Goal: Task Accomplishment & Management: Manage account settings

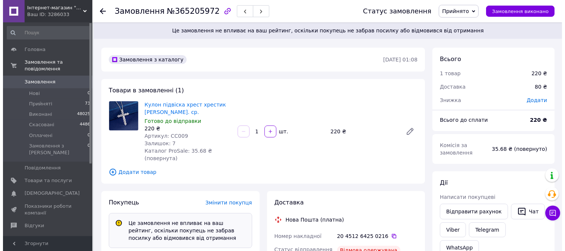
scroll to position [15, 0]
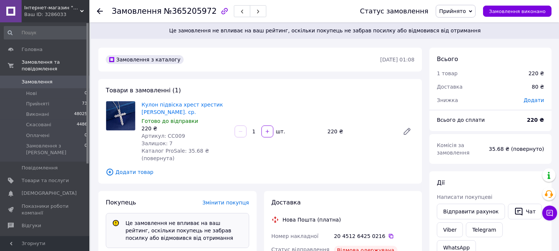
click at [52, 79] on span "Замовлення" at bounding box center [45, 82] width 47 height 7
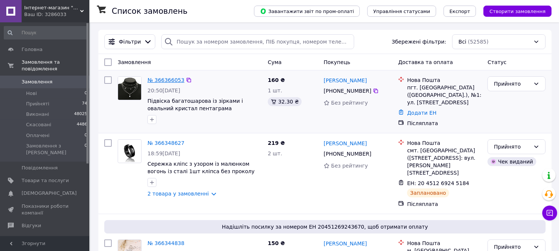
click at [156, 81] on link "№ 366366053" at bounding box center [165, 80] width 37 height 6
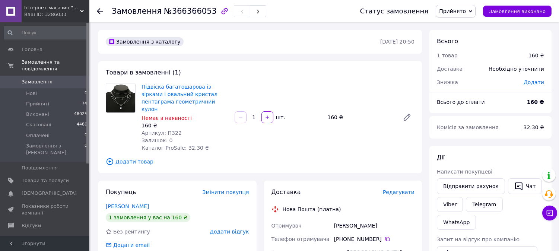
click at [401, 188] on div "Доставка Редагувати" at bounding box center [342, 192] width 143 height 9
click at [401, 189] on span "Редагувати" at bounding box center [399, 192] width 32 height 6
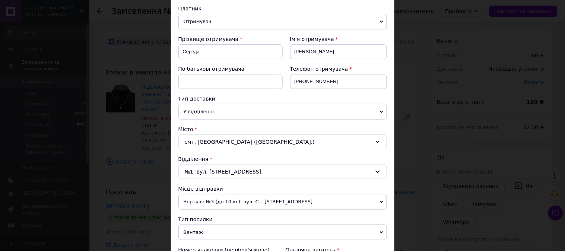
scroll to position [331, 0]
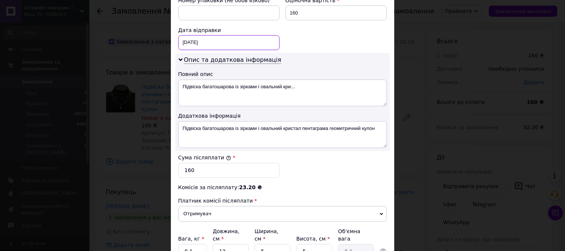
drag, startPoint x: 227, startPoint y: 42, endPoint x: 227, endPoint y: 47, distance: 4.1
click at [228, 42] on div "[DATE] < 2025 > < Октябрь > Пн Вт Ср Чт Пт Сб Вс 29 30 1 2 3 4 5 6 7 8 9 10 11 …" at bounding box center [228, 42] width 101 height 15
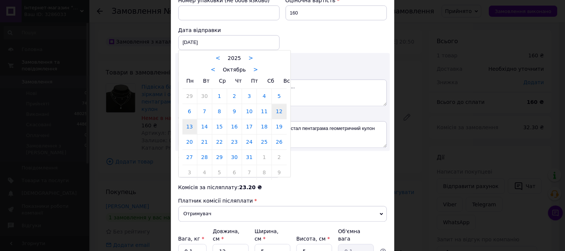
click at [189, 125] on link "13" at bounding box center [189, 127] width 15 height 15
type input "[DATE]"
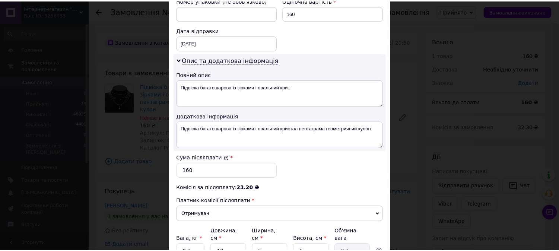
scroll to position [401, 0]
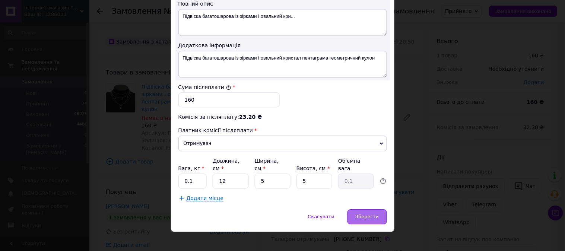
click at [366, 214] on span "Зберегти" at bounding box center [366, 217] width 23 height 6
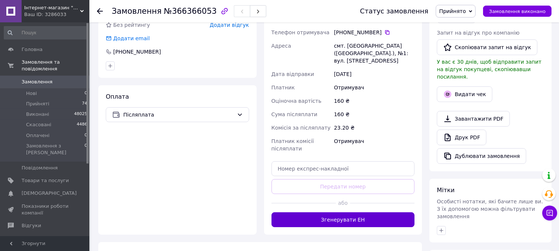
click at [337, 214] on button "Згенерувати ЕН" at bounding box center [342, 219] width 143 height 15
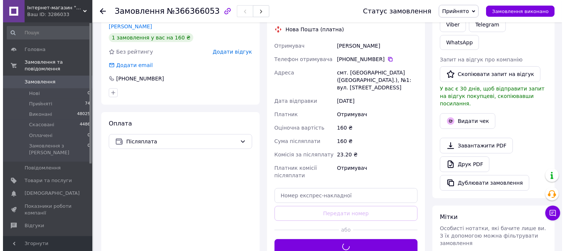
scroll to position [165, 0]
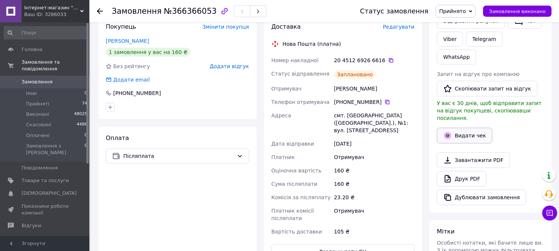
click at [453, 128] on button "Видати чек" at bounding box center [464, 136] width 55 height 16
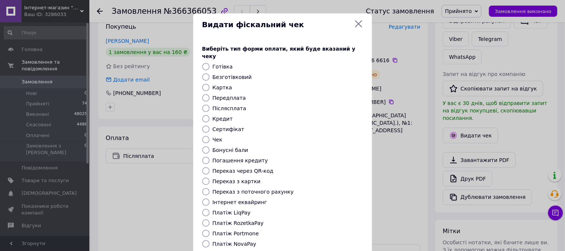
click at [230, 241] on label "Платіж NovaPay" at bounding box center [235, 244] width 44 height 6
click at [210, 240] on input "Платіж NovaPay" at bounding box center [205, 243] width 7 height 7
radio input "true"
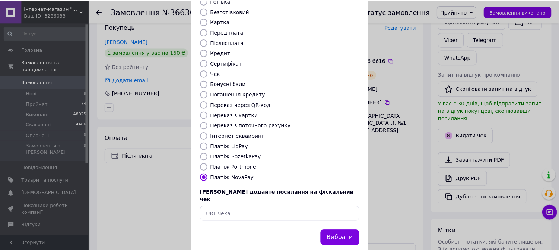
scroll to position [69, 0]
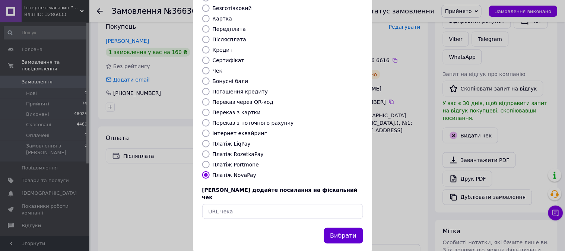
click at [345, 228] on button "Вибрати" at bounding box center [343, 236] width 39 height 16
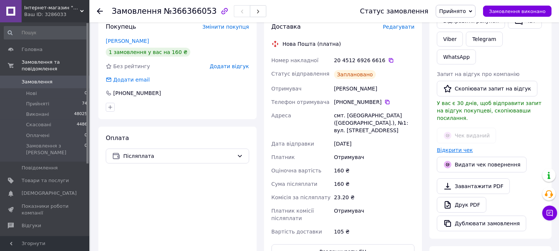
click at [452, 147] on link "Відкрити чек" at bounding box center [455, 150] width 36 height 6
click at [31, 79] on span "Замовлення" at bounding box center [37, 82] width 31 height 7
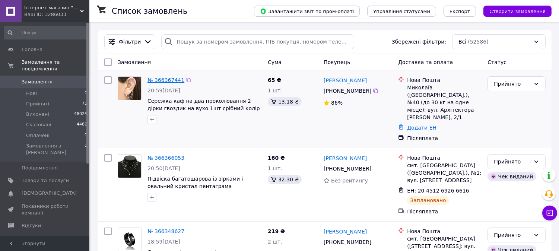
click at [170, 78] on link "№ 366367441" at bounding box center [165, 80] width 37 height 6
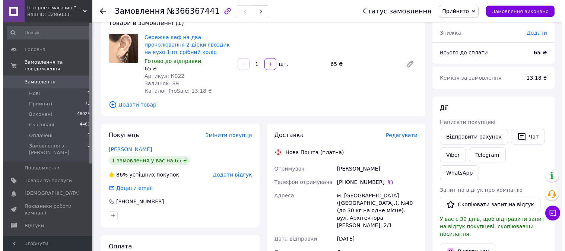
scroll to position [124, 0]
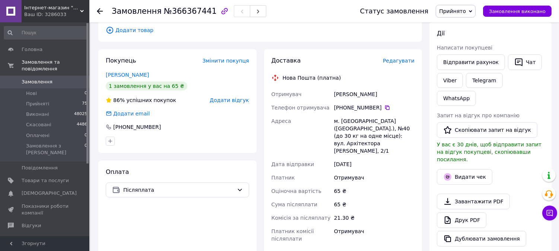
click at [407, 60] on span "Редагувати" at bounding box center [399, 61] width 32 height 6
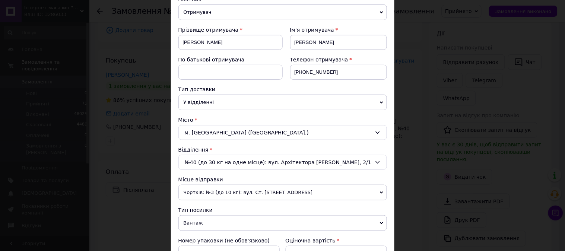
scroll to position [207, 0]
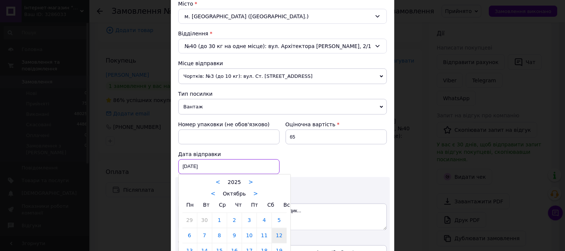
click at [235, 168] on div "[DATE] < 2025 > < Октябрь > Пн Вт Ср Чт Пт Сб Вс 29 30 1 2 3 4 5 6 7 8 9 10 11 …" at bounding box center [228, 166] width 101 height 15
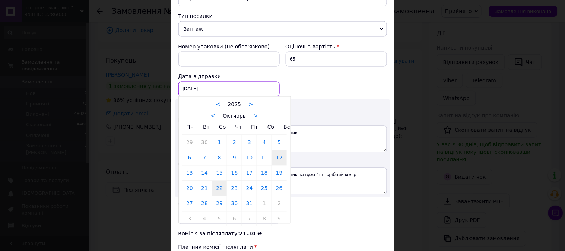
scroll to position [289, 0]
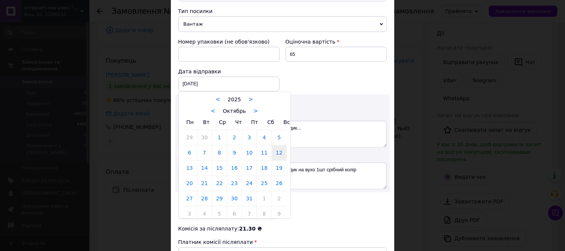
click at [191, 166] on link "13" at bounding box center [189, 168] width 15 height 15
type input "[DATE]"
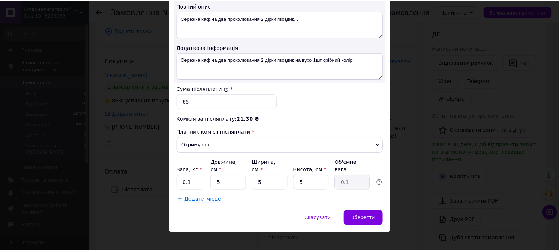
scroll to position [401, 0]
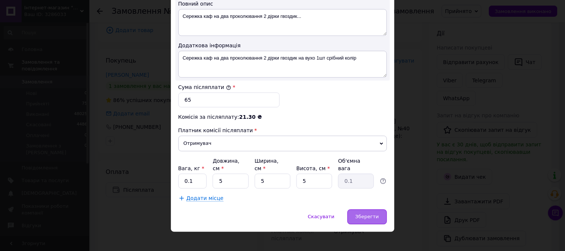
click at [366, 214] on span "Зберегти" at bounding box center [366, 217] width 23 height 6
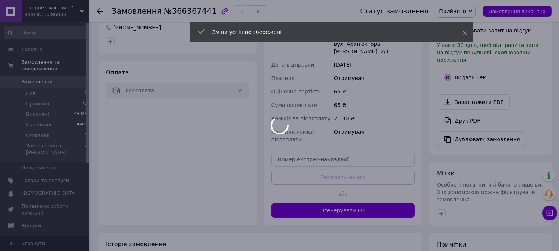
scroll to position [248, 0]
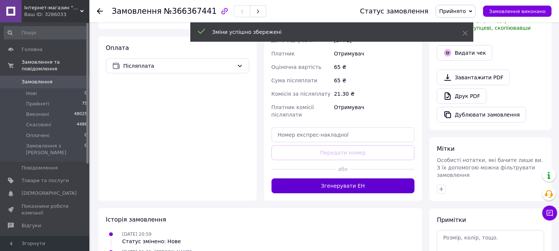
click at [363, 178] on button "Згенерувати ЕН" at bounding box center [342, 185] width 143 height 15
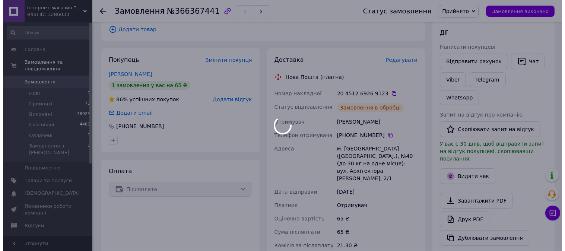
scroll to position [124, 0]
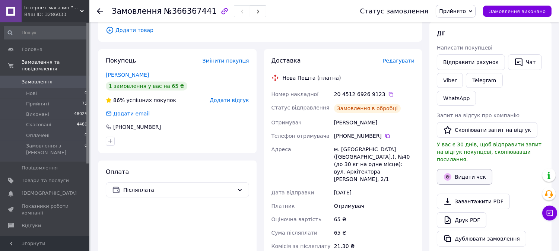
click at [456, 169] on button "Видати чек" at bounding box center [464, 177] width 55 height 16
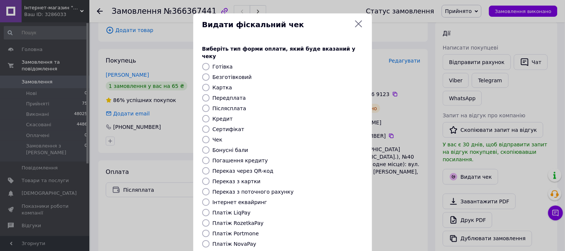
click at [219, 241] on label "Платіж NovaPay" at bounding box center [235, 244] width 44 height 6
click at [210, 240] on input "Платіж NovaPay" at bounding box center [205, 243] width 7 height 7
radio input "true"
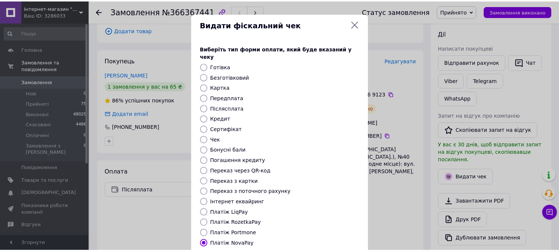
scroll to position [69, 0]
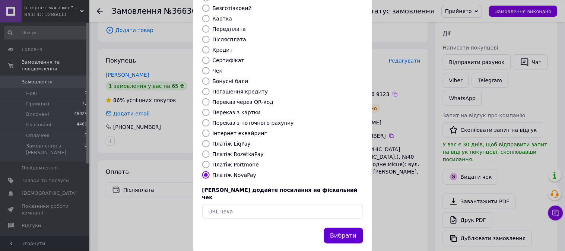
click at [347, 228] on button "Вибрати" at bounding box center [343, 236] width 39 height 16
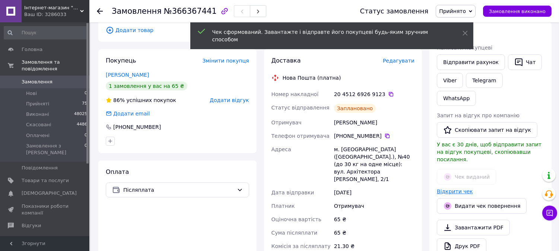
click at [457, 188] on link "Відкрити чек" at bounding box center [455, 191] width 36 height 6
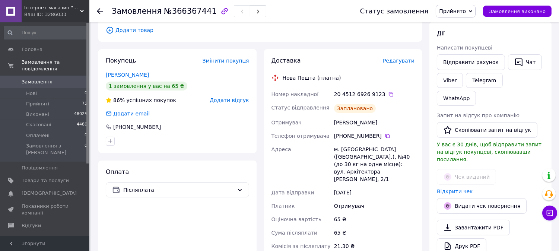
click at [32, 79] on span "Замовлення" at bounding box center [37, 82] width 31 height 7
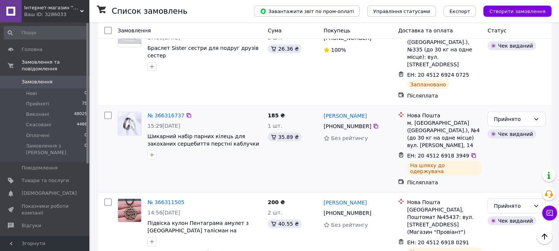
scroll to position [579, 0]
